Goal: Transaction & Acquisition: Purchase product/service

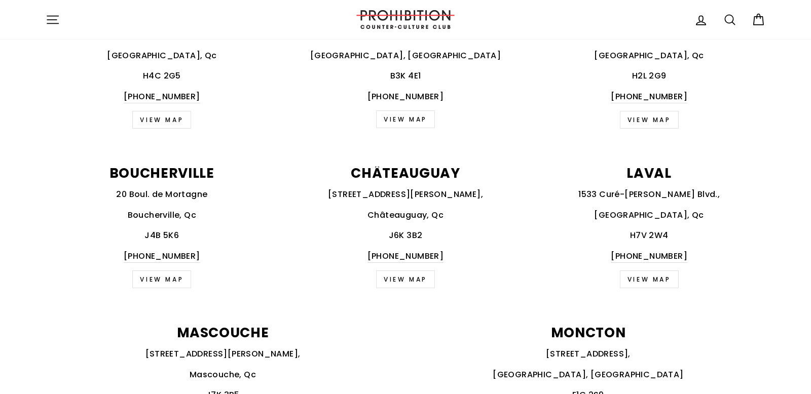
scroll to position [496, 0]
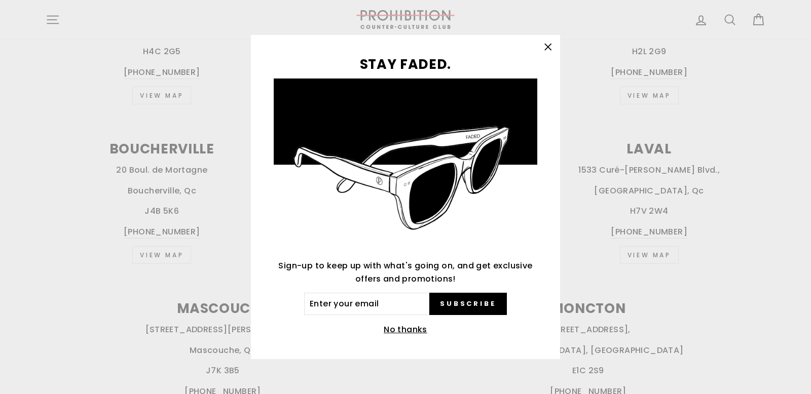
click at [397, 329] on button "No thanks" at bounding box center [405, 330] width 50 height 14
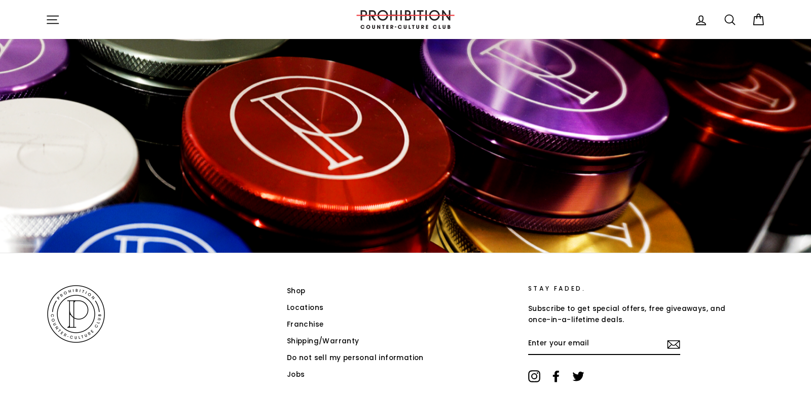
scroll to position [1591, 0]
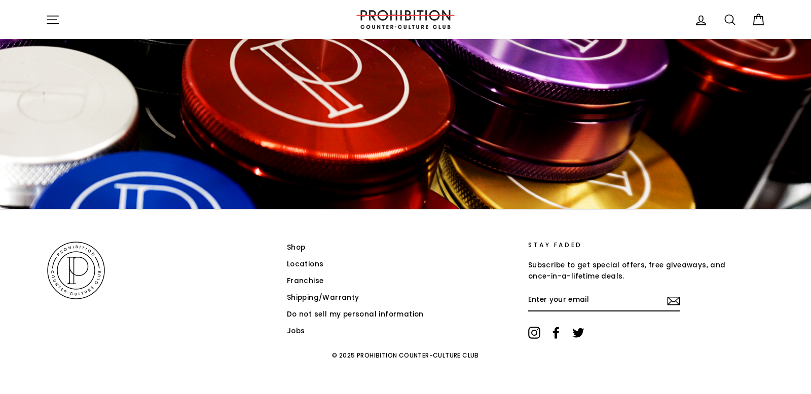
click at [297, 248] on link "Shop" at bounding box center [296, 247] width 19 height 15
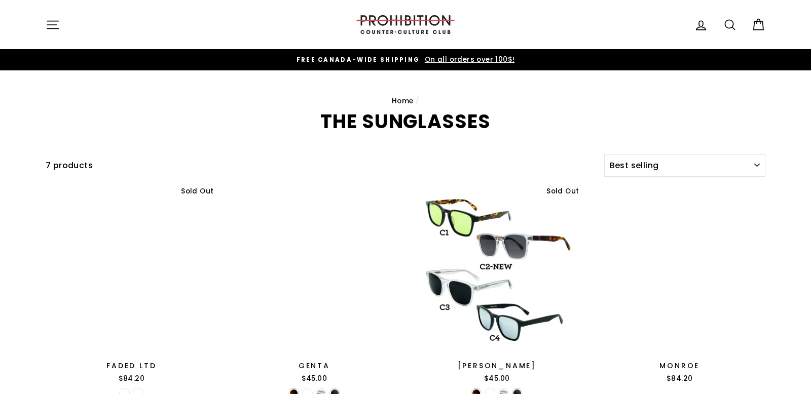
select select "best-selling"
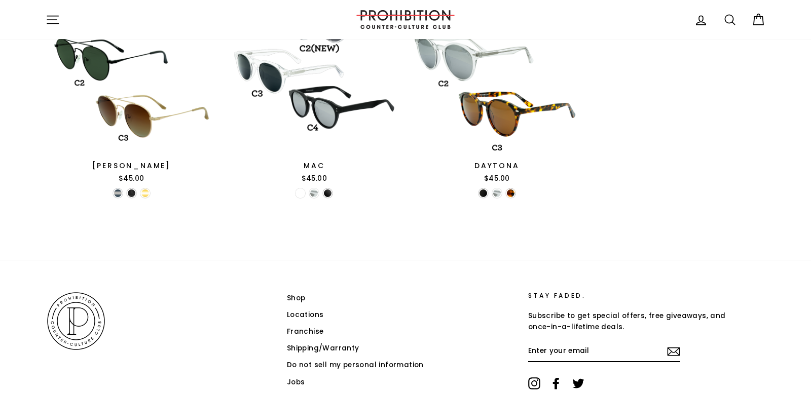
scroll to position [469, 0]
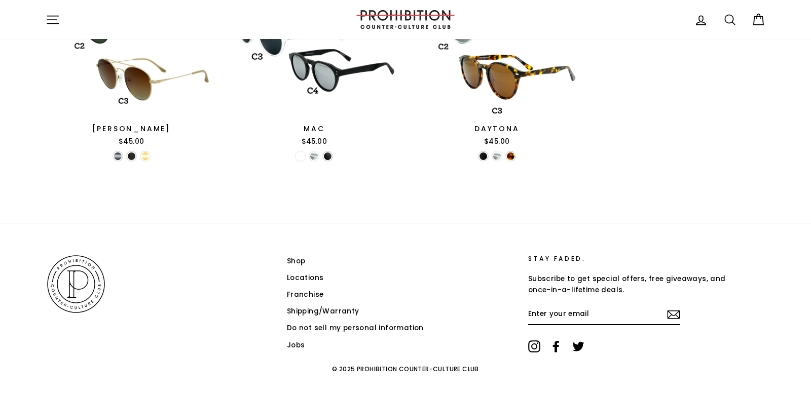
click at [293, 260] on link "Shop" at bounding box center [296, 261] width 19 height 15
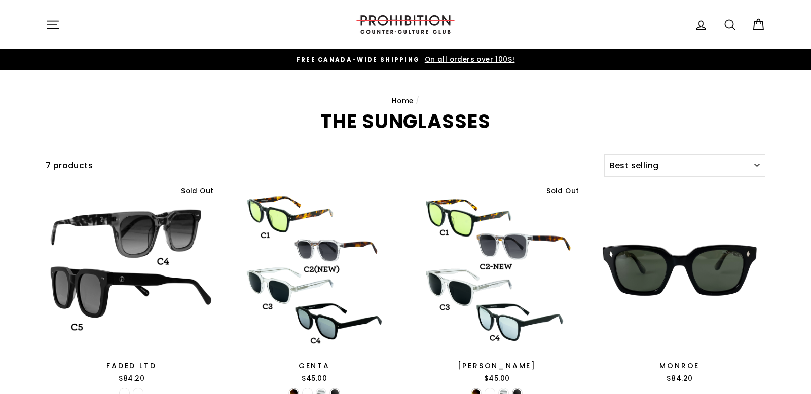
select select "best-selling"
